Goal: Answer question/provide support: Share knowledge or assist other users

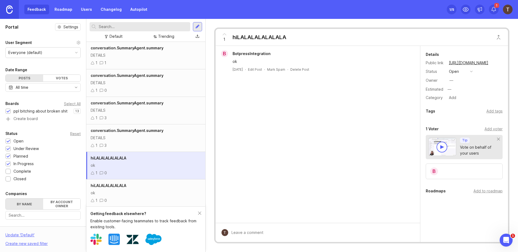
click at [244, 55] on span "BotpressIntegration" at bounding box center [252, 53] width 38 height 5
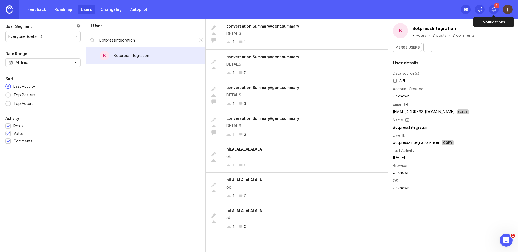
click at [493, 9] on icon at bounding box center [493, 9] width 5 height 5
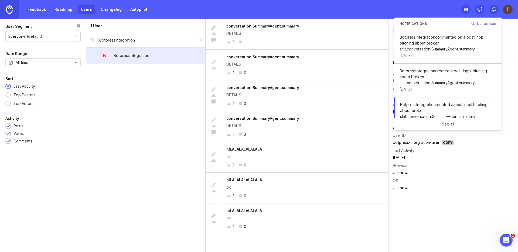
click at [457, 205] on div "B BotpressIntegration 7 votes · 7 posts · 7 comments Merge users User details D…" at bounding box center [454, 135] width 130 height 233
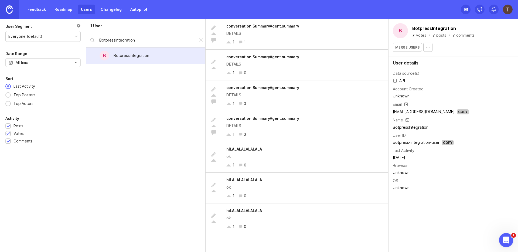
click at [506, 237] on icon "Open Intercom Messenger" at bounding box center [506, 239] width 4 height 4
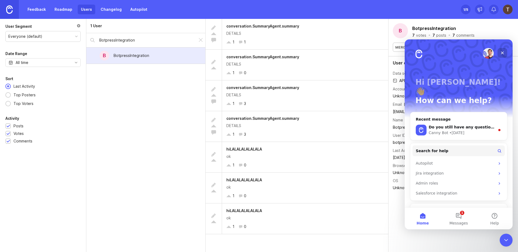
click at [506, 55] on div "Close" at bounding box center [503, 53] width 10 height 10
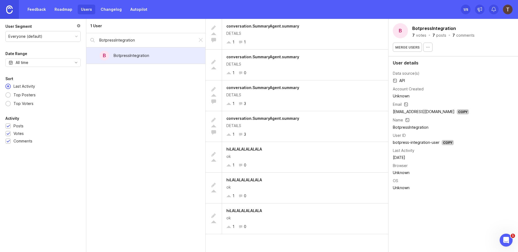
click at [11, 10] on img at bounding box center [9, 9] width 6 height 8
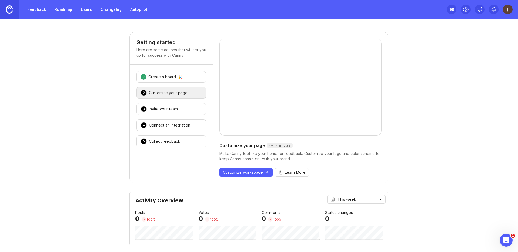
click at [85, 9] on link "Users" at bounding box center [87, 10] width 18 height 10
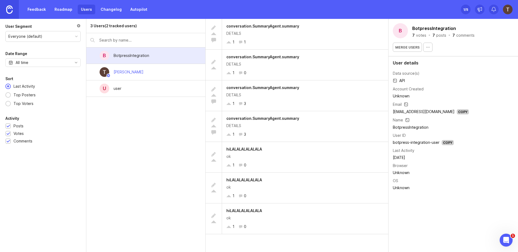
click at [124, 55] on div "BotpressIntegration" at bounding box center [132, 56] width 36 height 6
click at [428, 49] on icon "button" at bounding box center [428, 47] width 4 height 4
click at [415, 97] on div "Unknown" at bounding box center [431, 96] width 76 height 6
click at [314, 49] on div "conversation.SummaryAgent.summary DETAILS 1 1" at bounding box center [305, 34] width 166 height 31
click at [404, 80] on span "API" at bounding box center [399, 80] width 12 height 6
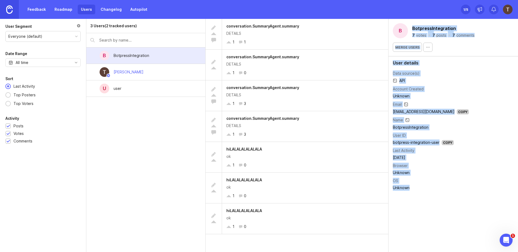
drag, startPoint x: 411, startPoint y: 28, endPoint x: 428, endPoint y: 191, distance: 163.2
click at [428, 191] on div "B BotpressIntegration 7 votes · 7 posts · 7 comments Merge users User details D…" at bounding box center [454, 135] width 130 height 233
copy div "BotpressIntegration 7 votes · 7 posts · 7 comments Merge users User details Dat…"
click at [440, 96] on div "Unknown" at bounding box center [431, 96] width 76 height 6
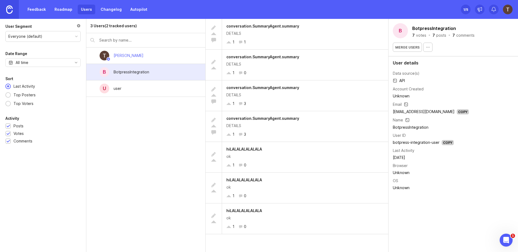
click at [119, 57] on div "[PERSON_NAME]" at bounding box center [129, 56] width 30 height 6
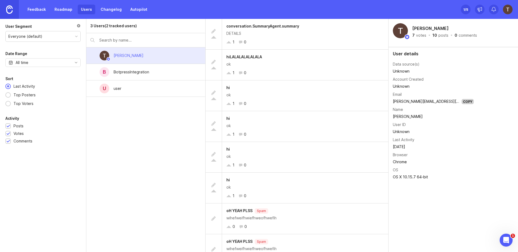
click at [292, 37] on div "conversation.SummaryAgent.summary DETAILS 1 0" at bounding box center [305, 34] width 166 height 31
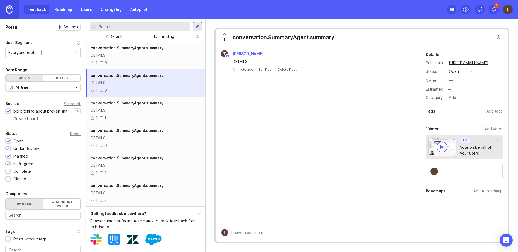
click at [165, 59] on div "conversation.SummaryAgent.summary DETAILS 1 0" at bounding box center [145, 56] width 119 height 28
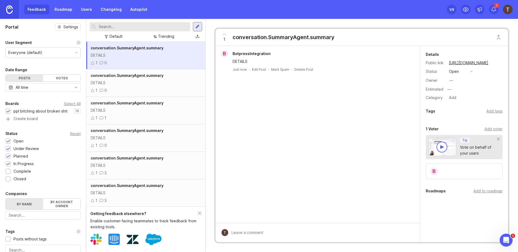
click at [87, 9] on link "Users" at bounding box center [87, 10] width 18 height 10
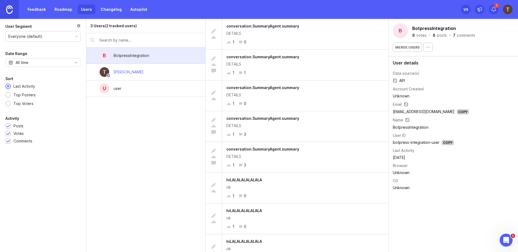
click at [168, 51] on div "B BotpressIntegration" at bounding box center [145, 56] width 119 height 16
click at [145, 57] on div "BotpressIntegration" at bounding box center [132, 56] width 36 height 6
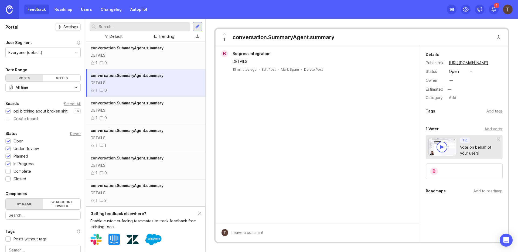
click at [147, 60] on div "1 0" at bounding box center [146, 63] width 110 height 6
